Goal: Task Accomplishment & Management: Manage account settings

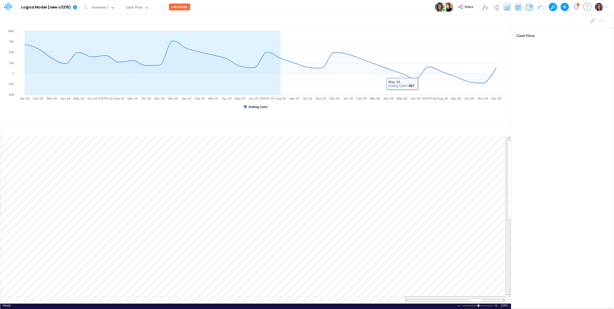
scroll to position [0, 0]
click at [603, 7] on button "button" at bounding box center [600, 6] width 13 height 9
click at [581, 30] on button "Log out" at bounding box center [579, 30] width 55 height 8
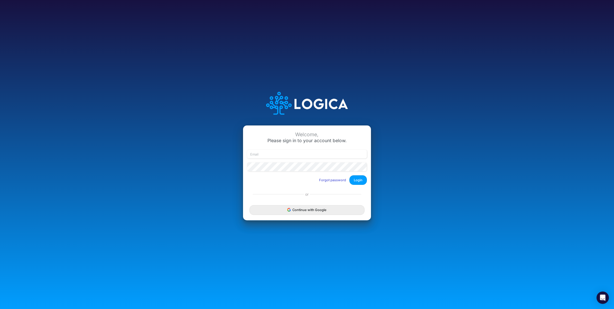
drag, startPoint x: 185, startPoint y: 148, endPoint x: 182, endPoint y: 137, distance: 11.1
click at [185, 148] on div "Welcome, Please sign in to your account below. Forgot password Login or Continu…" at bounding box center [306, 154] width 409 height 146
type input "carissa.castro@logica.cloud"
